Goal: Information Seeking & Learning: Learn about a topic

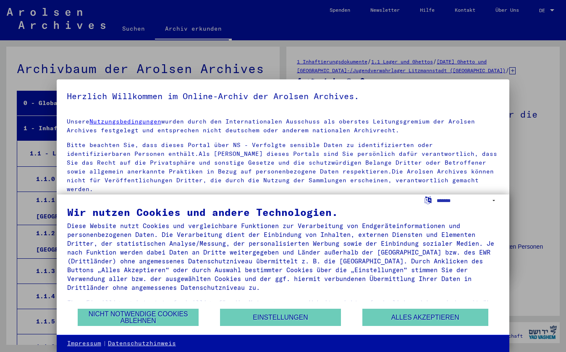
scroll to position [1054, 0]
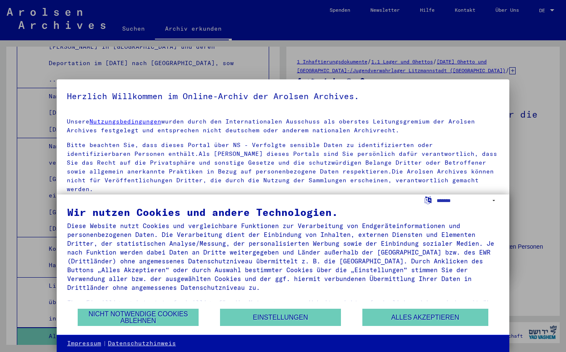
click at [136, 322] on button "Nicht notwendige Cookies ablehnen" at bounding box center [138, 317] width 121 height 17
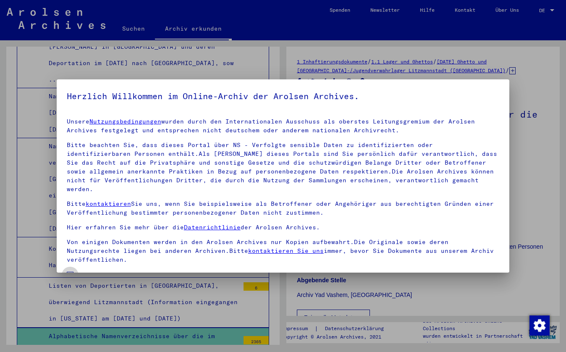
click at [72, 272] on span at bounding box center [70, 275] width 7 height 7
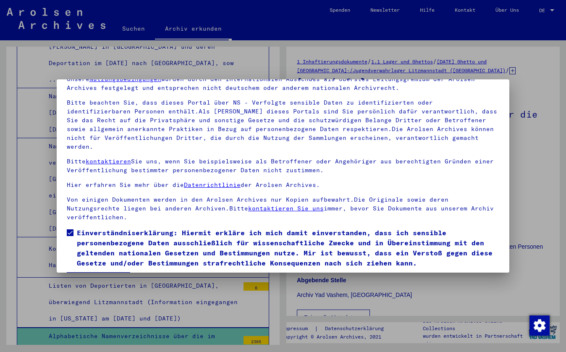
scroll to position [51, 0]
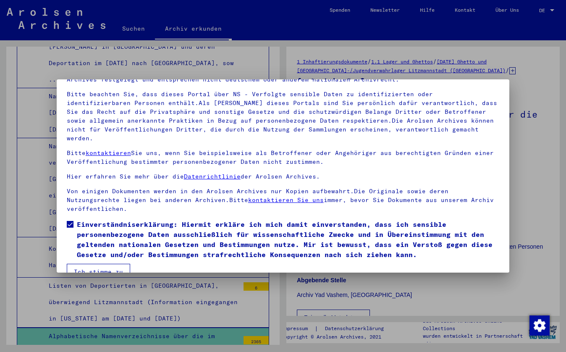
click at [81, 264] on button "Ich stimme zu" at bounding box center [98, 272] width 63 height 16
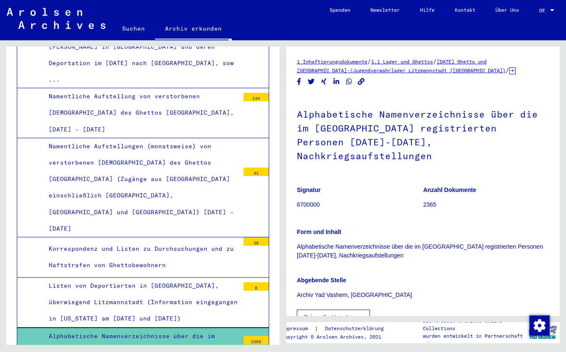
scroll to position [0, 0]
click at [101, 328] on div "Alphabetische Namenverzeichnisse über die im [GEOGRAPHIC_DATA] registrierten Pe…" at bounding box center [140, 353] width 197 height 50
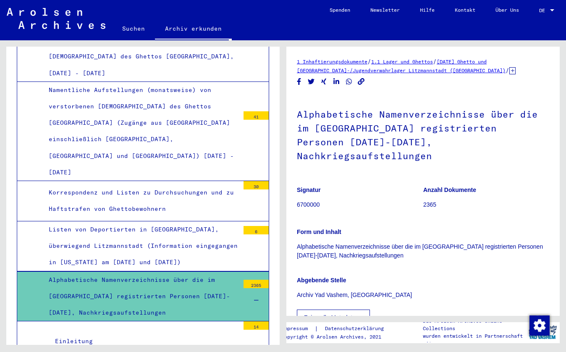
scroll to position [1125, 0]
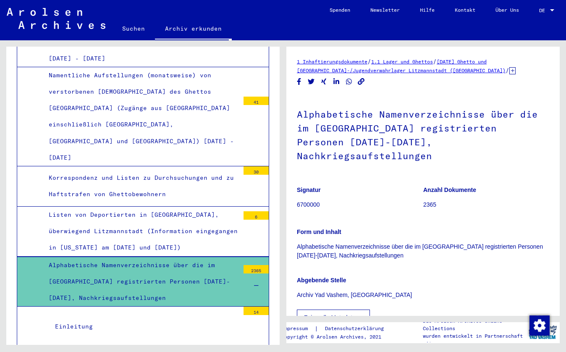
click at [89, 257] on div "Alphabetische Namenverzeichnisse über die im [GEOGRAPHIC_DATA] registrierten Pe…" at bounding box center [140, 282] width 197 height 50
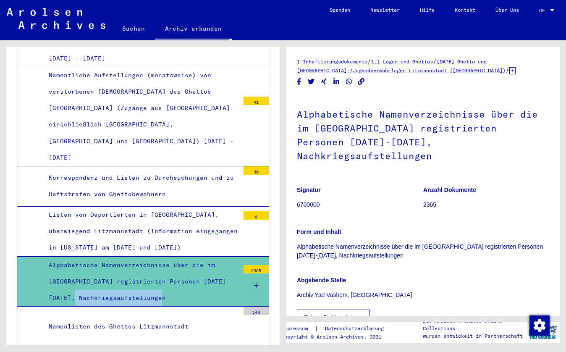
click at [89, 257] on div "Alphabetische Namenverzeichnisse über die im [GEOGRAPHIC_DATA] registrierten Pe…" at bounding box center [140, 282] width 197 height 50
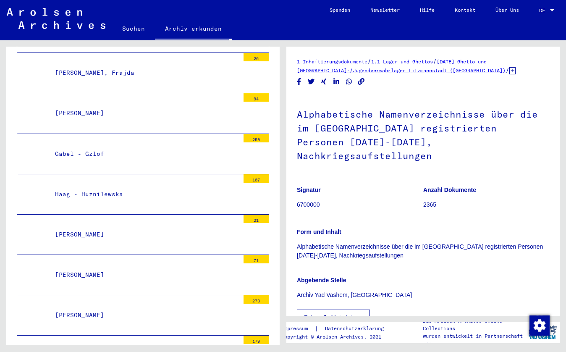
scroll to position [1566, 0]
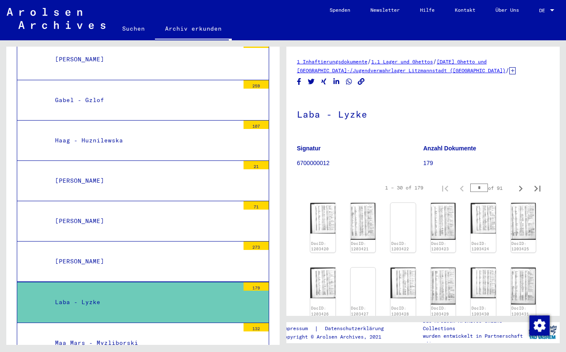
scroll to position [1636, 0]
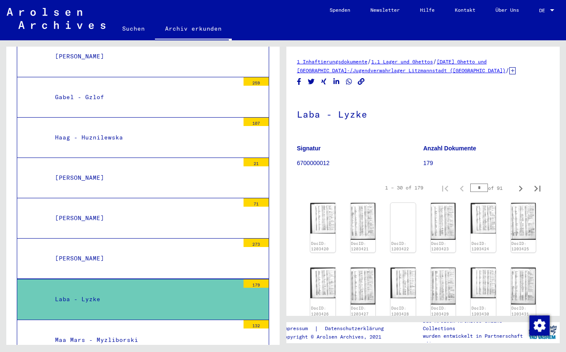
click at [385, 145] on p "Signatur" at bounding box center [360, 148] width 126 height 9
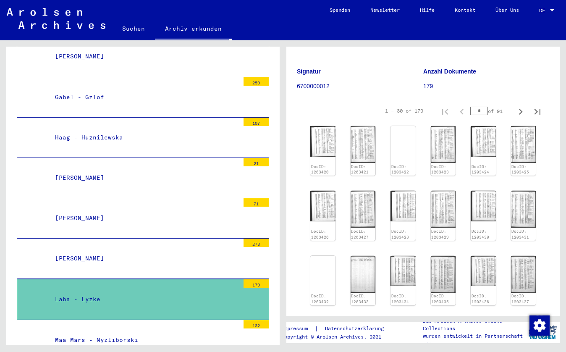
scroll to position [81, 0]
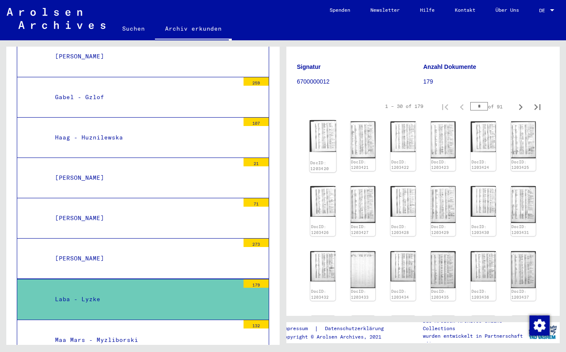
click at [331, 139] on img at bounding box center [323, 136] width 26 height 32
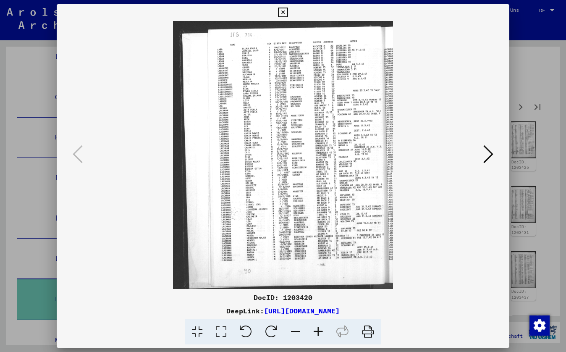
click at [320, 329] on icon at bounding box center [318, 332] width 23 height 26
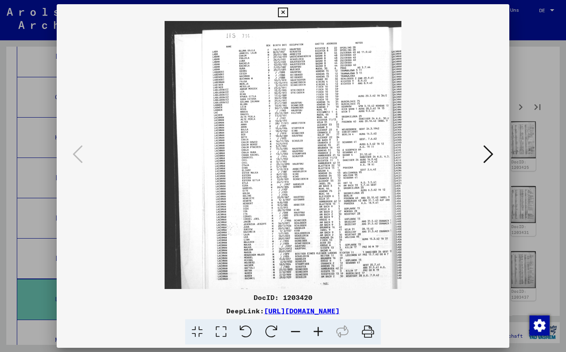
click at [319, 331] on icon at bounding box center [318, 332] width 23 height 26
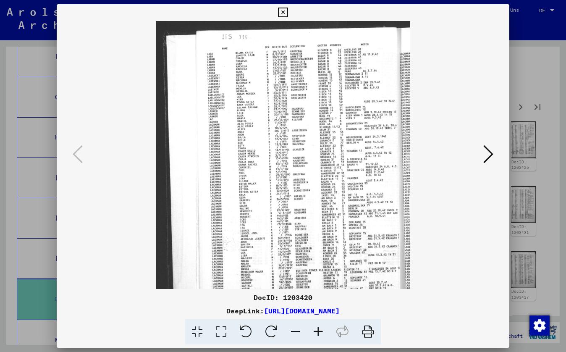
click at [319, 333] on icon at bounding box center [318, 332] width 23 height 26
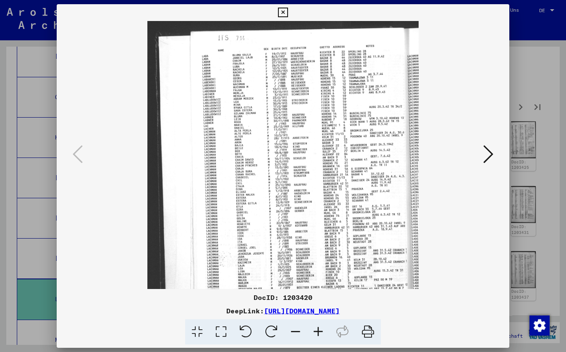
click at [319, 333] on icon at bounding box center [318, 332] width 23 height 26
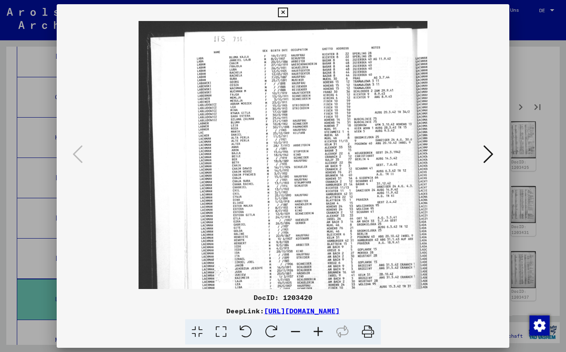
click at [492, 157] on icon at bounding box center [488, 154] width 10 height 20
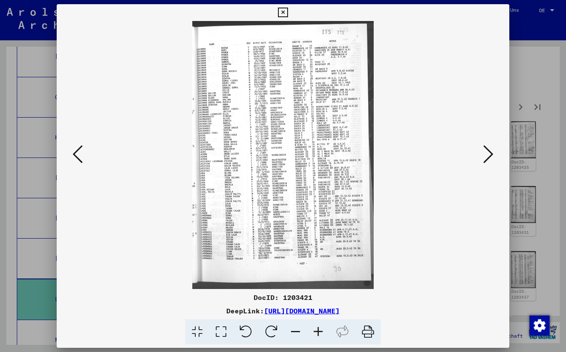
click at [319, 332] on icon at bounding box center [318, 332] width 23 height 26
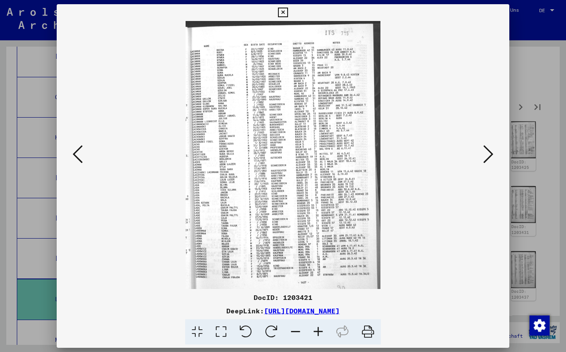
click at [319, 332] on icon at bounding box center [318, 332] width 23 height 26
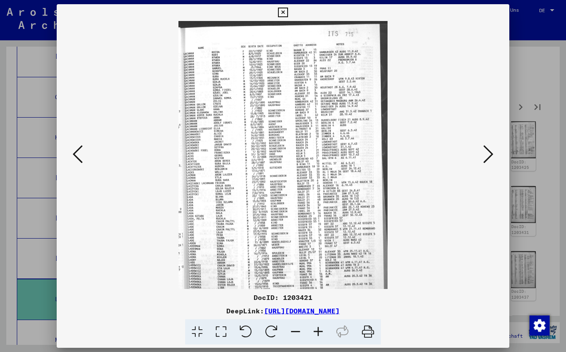
click at [320, 332] on icon at bounding box center [318, 332] width 23 height 26
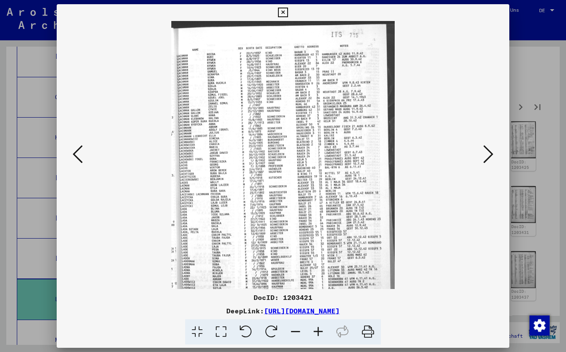
click at [320, 332] on icon at bounding box center [318, 332] width 23 height 26
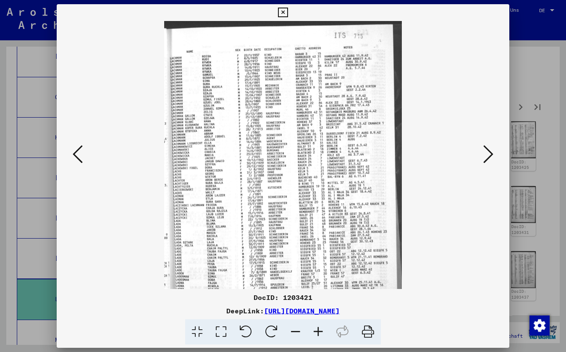
click at [320, 332] on icon at bounding box center [318, 332] width 23 height 26
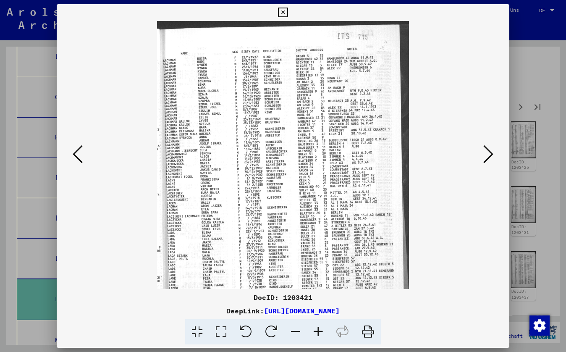
click at [320, 332] on icon at bounding box center [318, 332] width 23 height 26
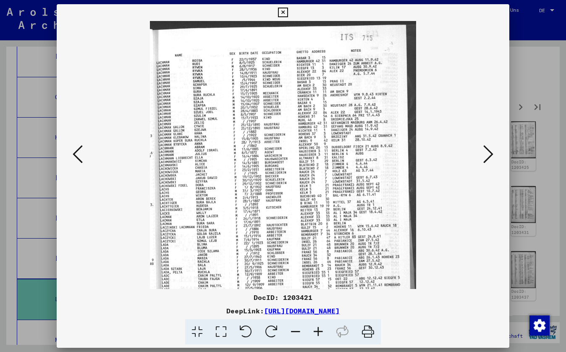
click at [226, 332] on icon at bounding box center [221, 332] width 24 height 26
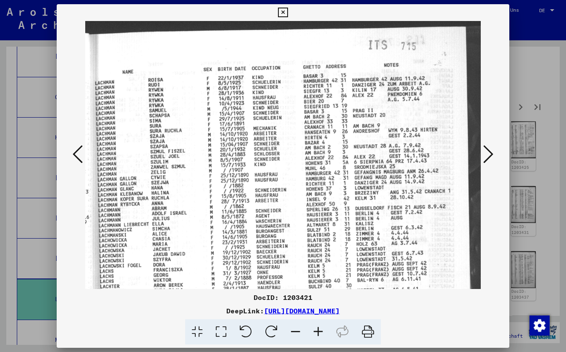
click at [294, 312] on link "[URL][DOMAIN_NAME]" at bounding box center [302, 310] width 76 height 8
